Goal: Check status

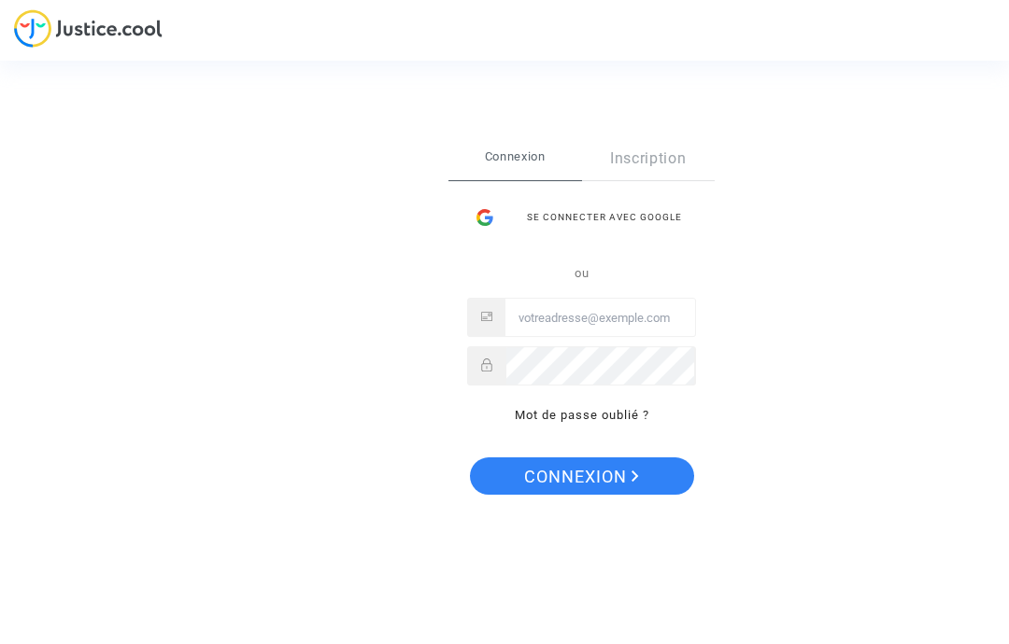
click at [644, 200] on div "Se connecter avec Google" at bounding box center [581, 217] width 229 height 37
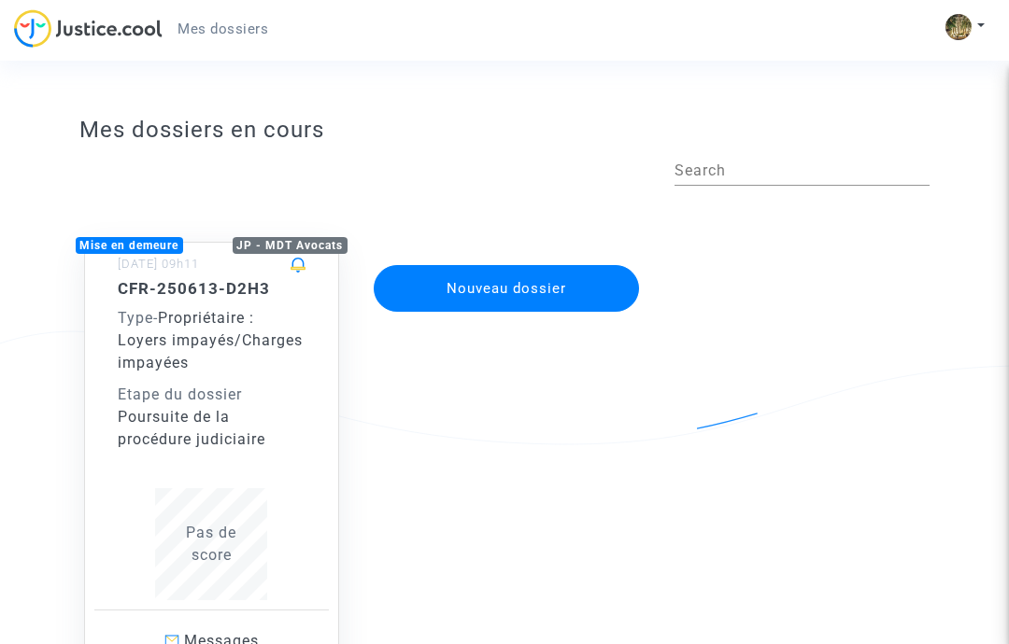
click at [214, 365] on div "Type - Propriétaire : Loyers impayés/Charges impayées" at bounding box center [212, 340] width 189 height 67
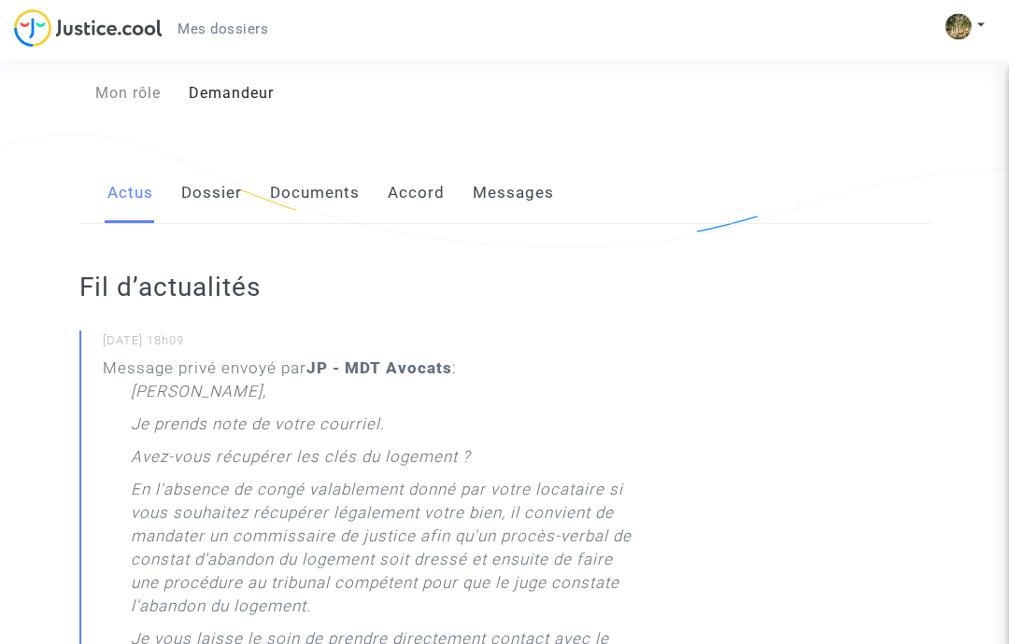
scroll to position [345, 0]
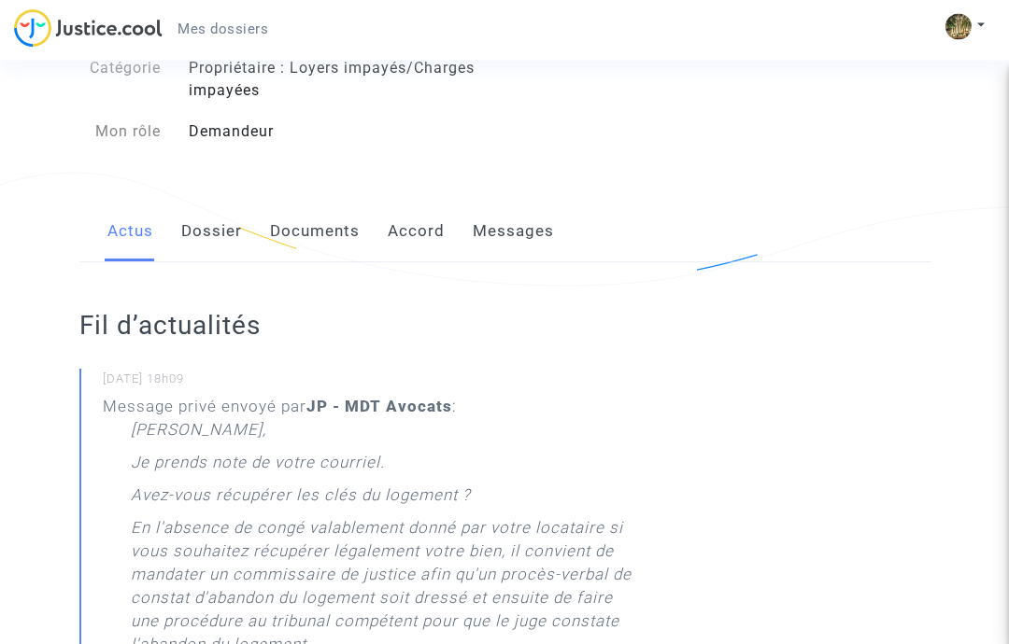
scroll to position [0, 0]
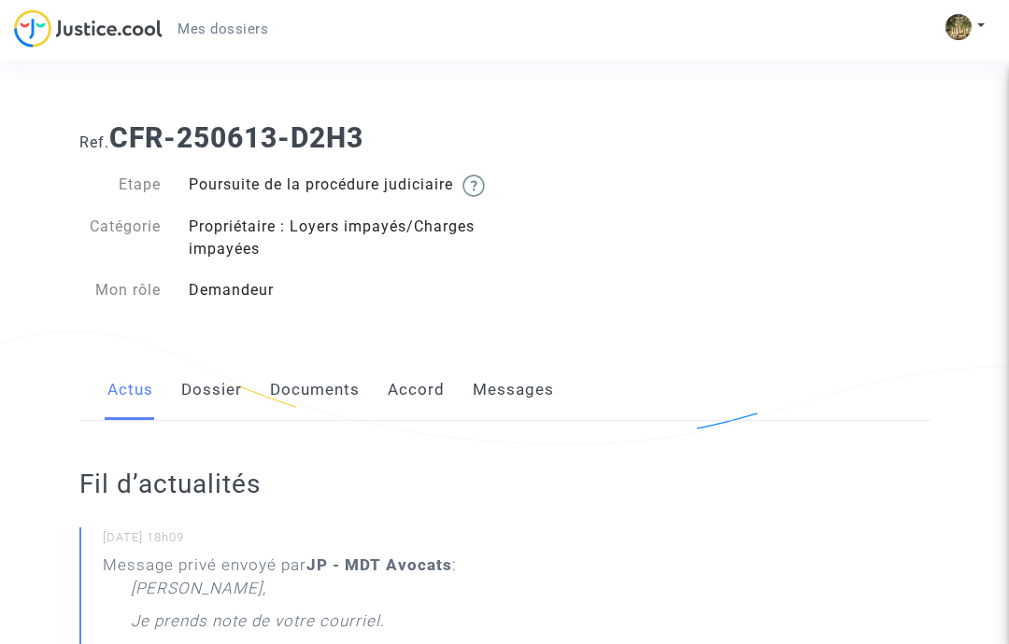
click at [208, 24] on span "Mes dossiers" at bounding box center [222, 29] width 91 height 17
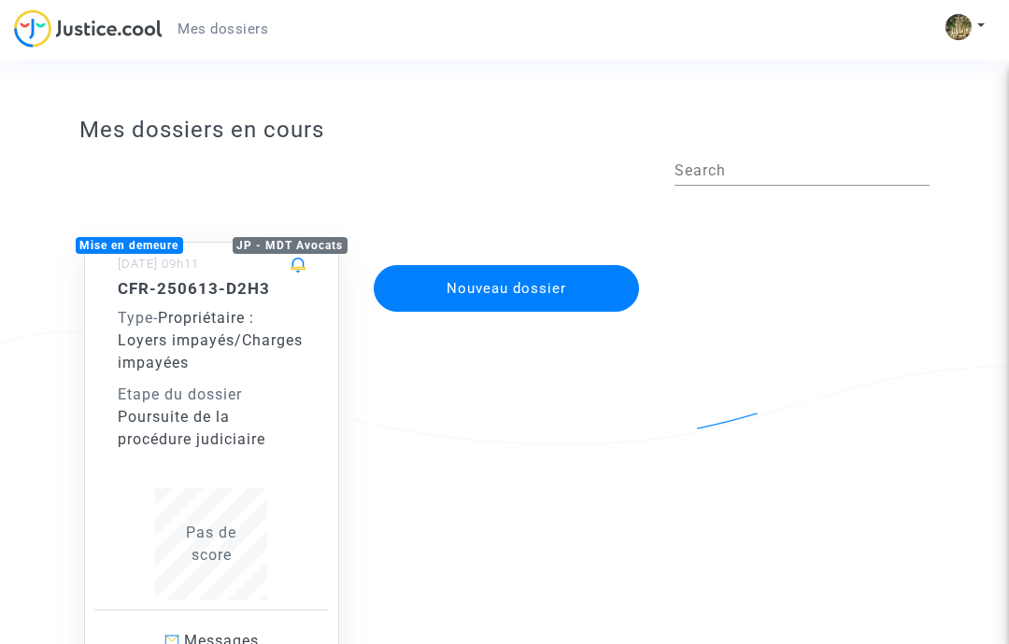
click at [181, 374] on div "CFR-250613-D2H3 Type - Propriétaire : Loyers impayés/Charges impayées Etape du …" at bounding box center [212, 365] width 189 height 172
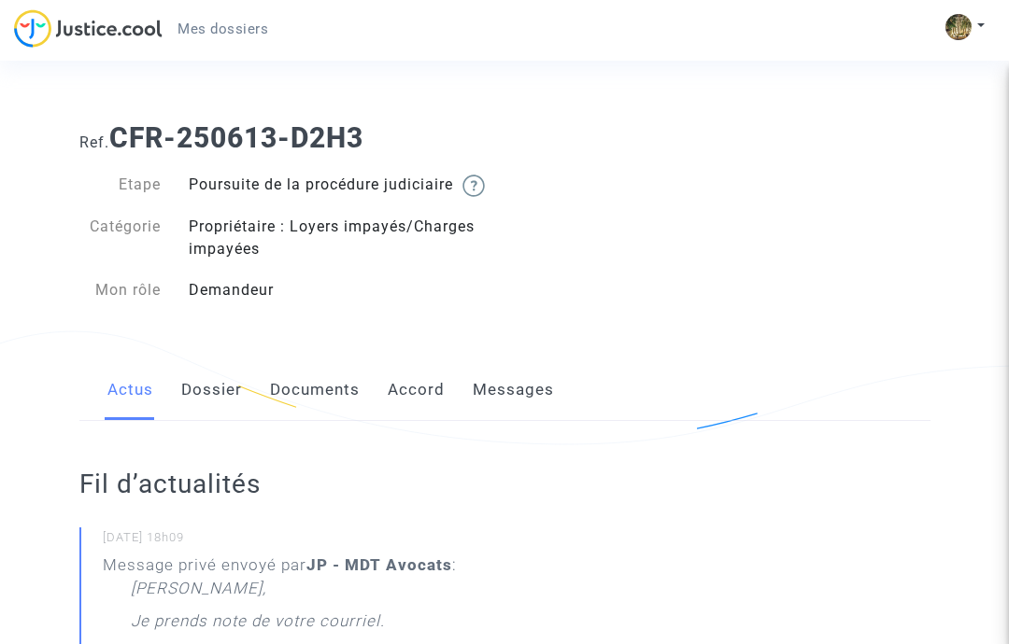
click at [309, 411] on link "Documents" at bounding box center [315, 391] width 90 height 62
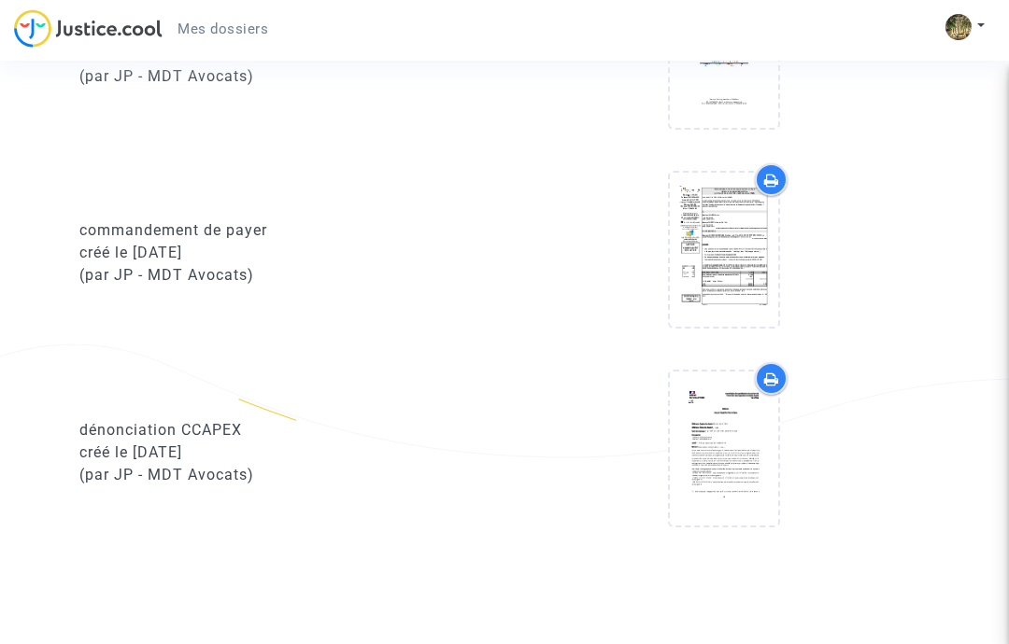
scroll to position [1671, 0]
click at [125, 263] on div "créé le 24/08/2025" at bounding box center [285, 252] width 412 height 22
click at [124, 241] on div "commandement de payer" at bounding box center [285, 230] width 412 height 22
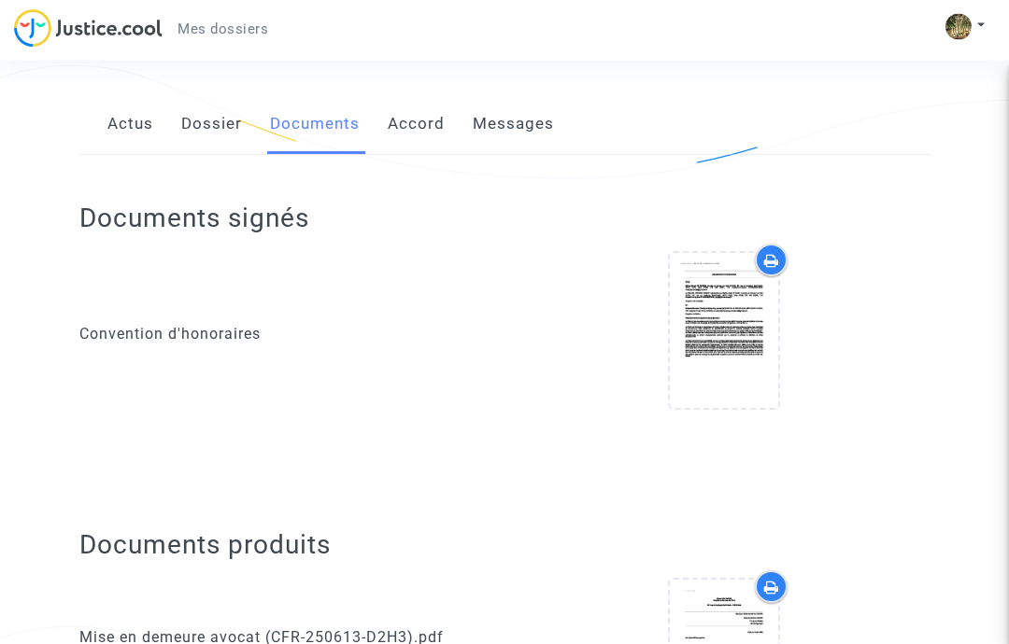
scroll to position [285, 0]
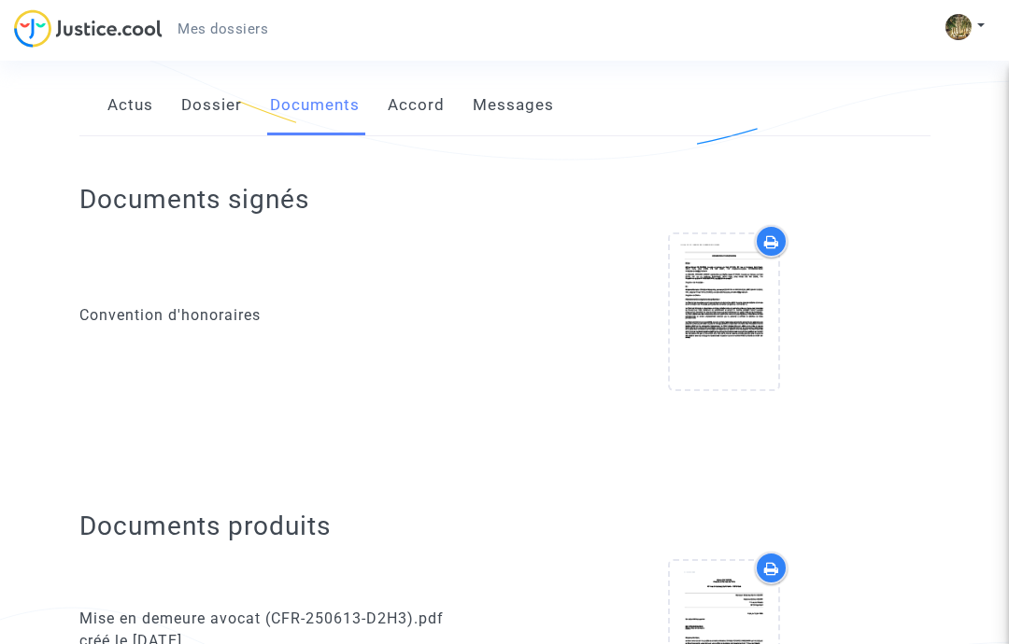
click at [770, 249] on icon at bounding box center [771, 241] width 15 height 15
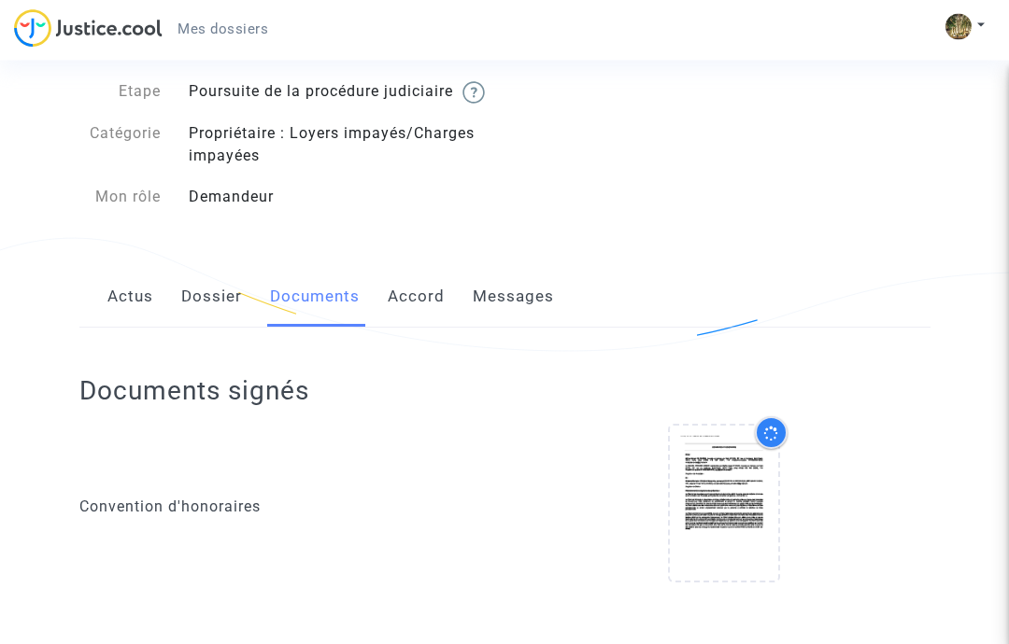
scroll to position [0, 0]
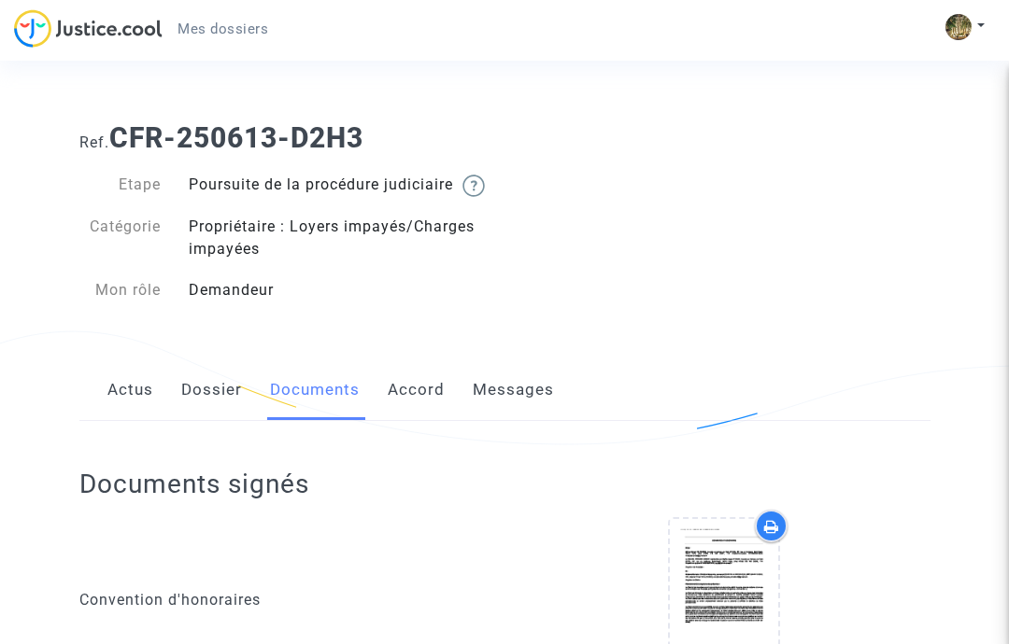
click at [895, 248] on div "Ref. CFR-250613-D2H3 Etape Poursuite de la procédure judiciaire Catégorie Propr…" at bounding box center [504, 214] width 879 height 214
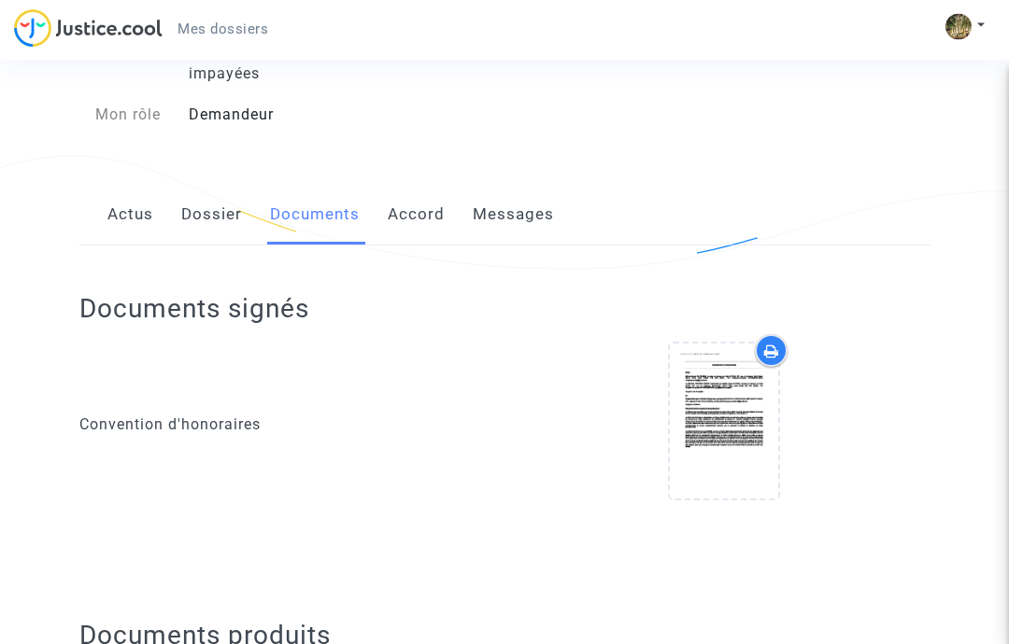
scroll to position [176, 0]
click at [720, 437] on icon at bounding box center [724, 421] width 61 height 60
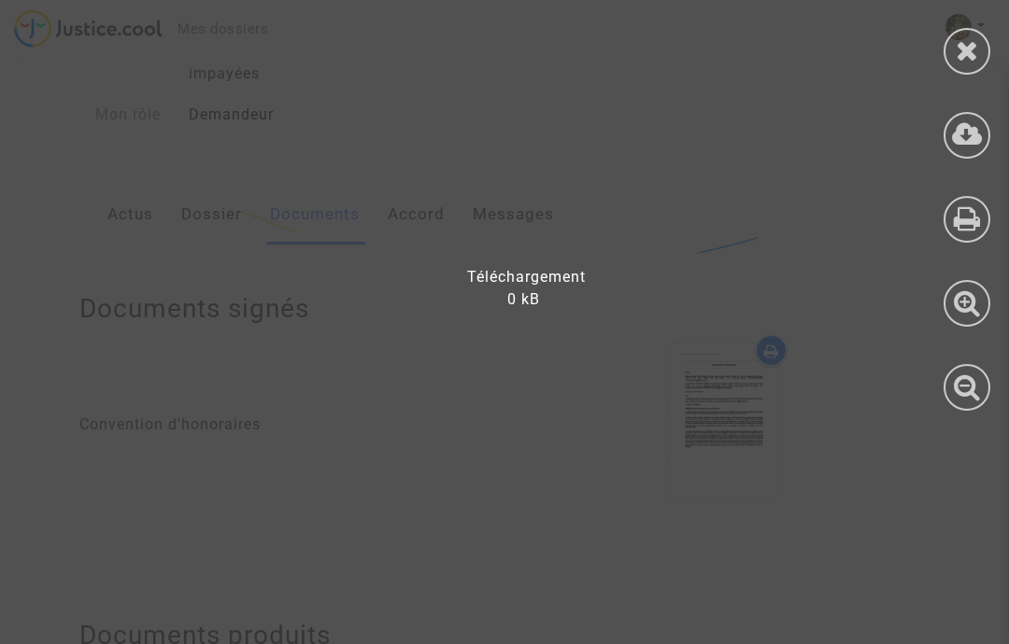
click at [727, 459] on div at bounding box center [516, 332] width 1032 height 626
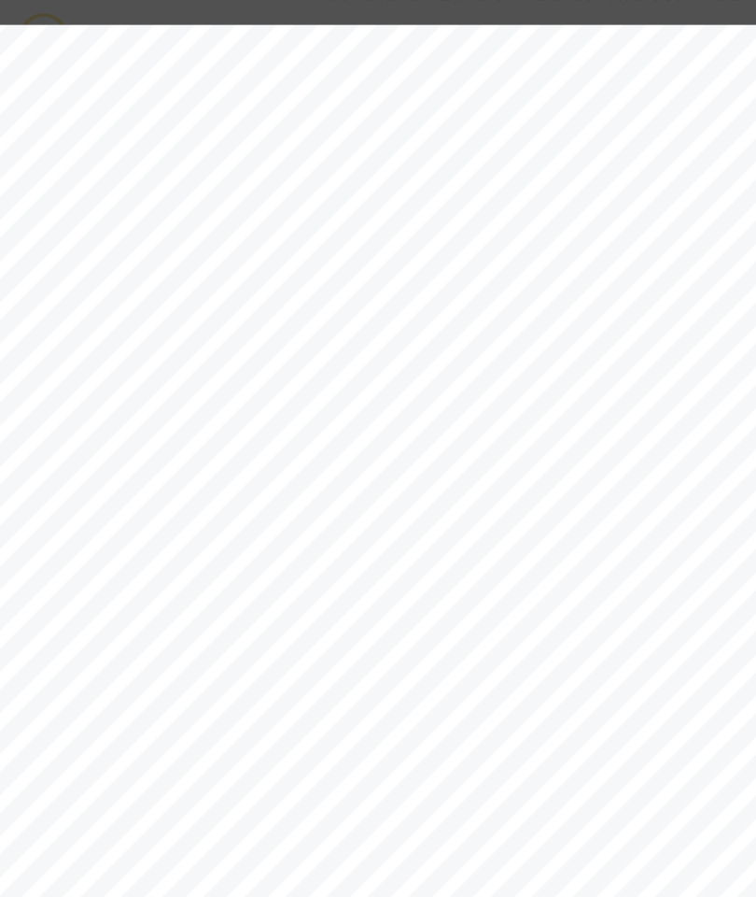
scroll to position [3979, 115]
click at [122, 288] on span "Toute mission supplémentaire ou charge de travail supplémentaire (signification…" at bounding box center [566, 289] width 1159 height 22
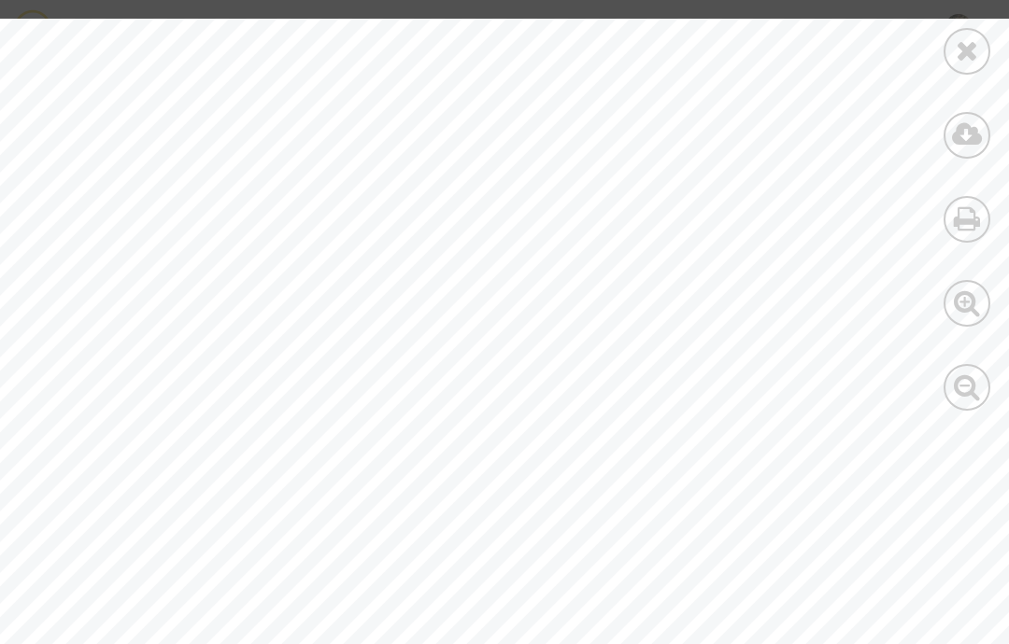
scroll to position [5747, -1]
click at [957, 397] on icon at bounding box center [967, 387] width 27 height 28
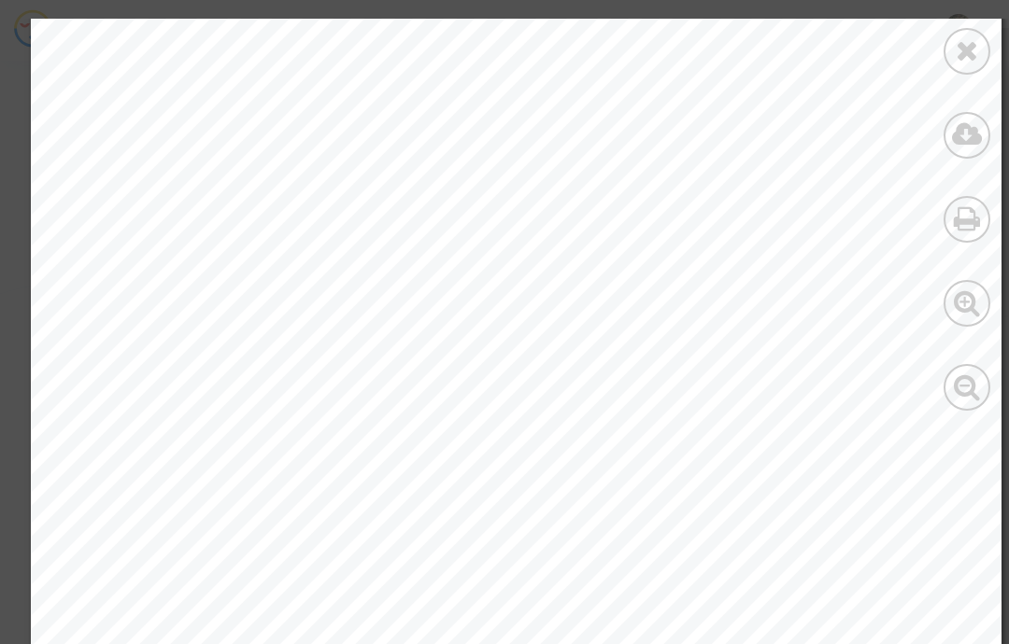
click at [979, 379] on icon at bounding box center [967, 387] width 27 height 28
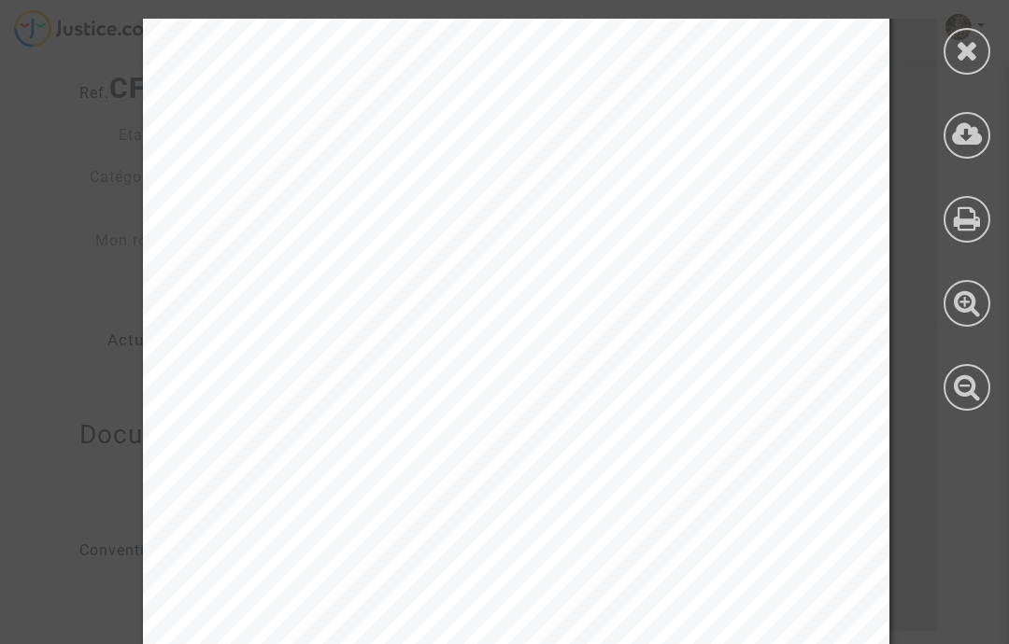
click at [963, 304] on icon at bounding box center [967, 303] width 27 height 28
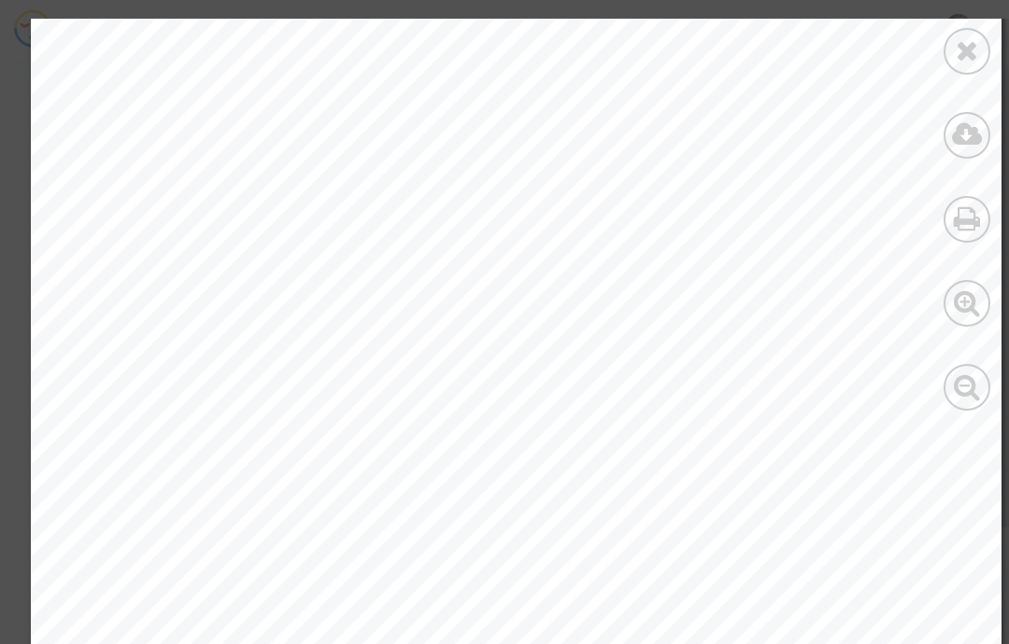
scroll to position [3483, 0]
click at [973, 59] on icon at bounding box center [966, 50] width 23 height 28
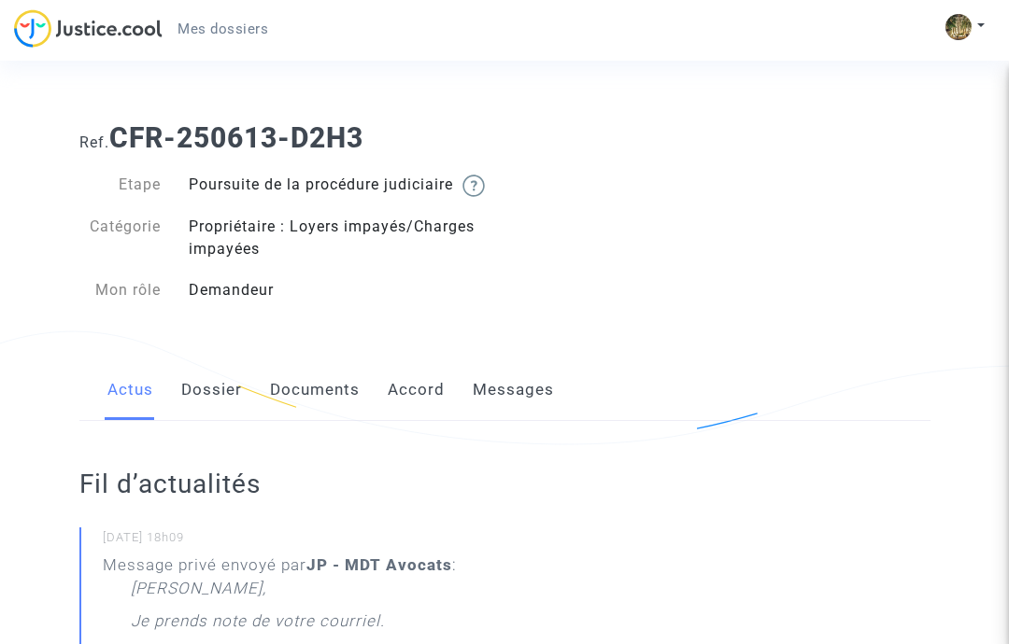
scroll to position [5, 0]
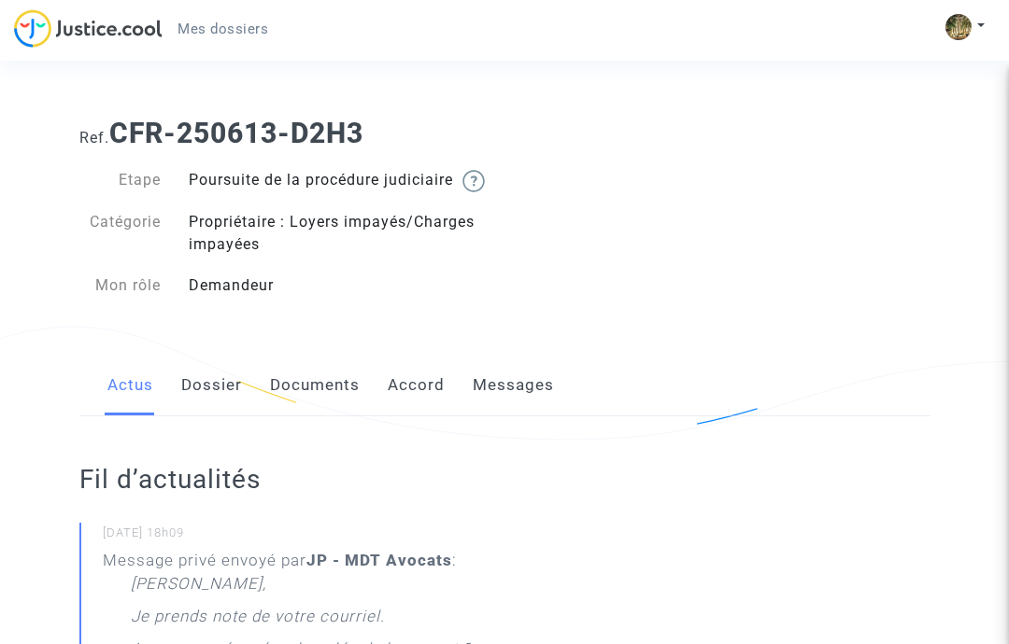
click at [210, 397] on link "Dossier" at bounding box center [211, 386] width 61 height 62
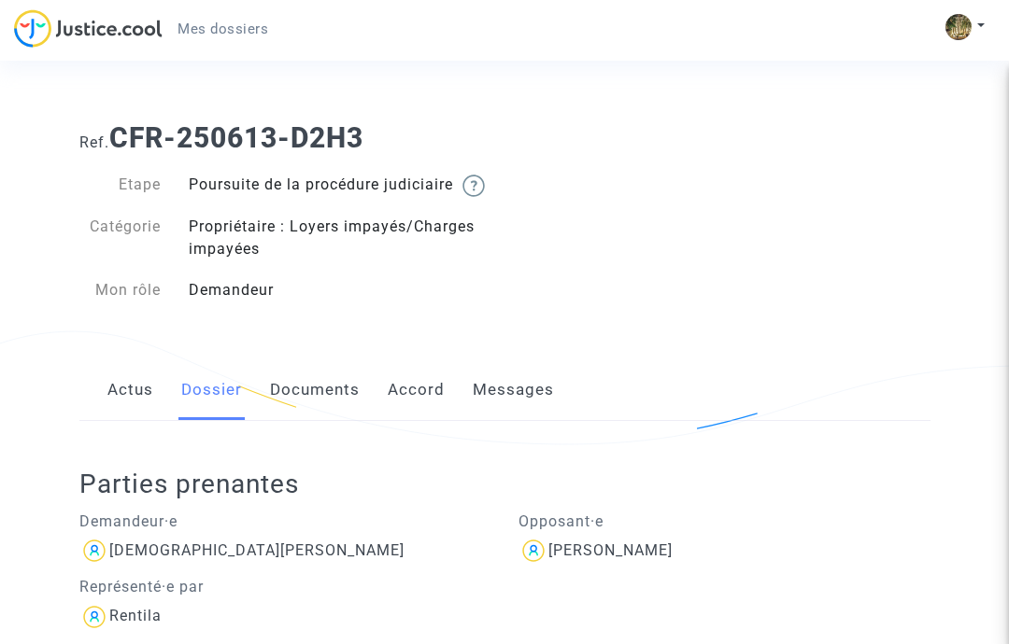
click at [320, 403] on link "Documents" at bounding box center [315, 391] width 90 height 62
